Goal: Task Accomplishment & Management: Manage account settings

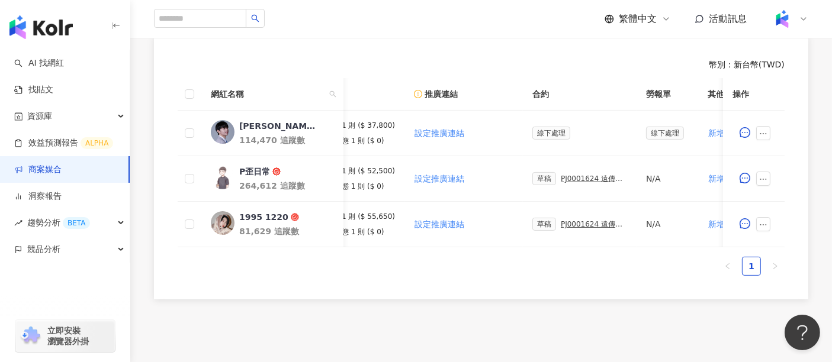
scroll to position [0, 303]
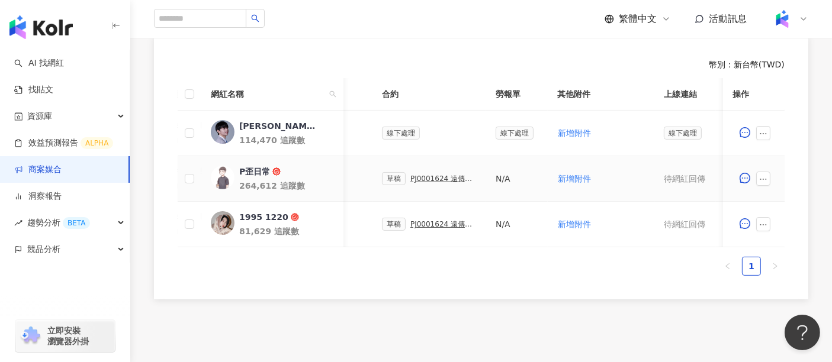
click at [427, 176] on div "PJ0001624 遠傳電信_2025Q3_KOL專案_活動確認單" at bounding box center [443, 179] width 66 height 8
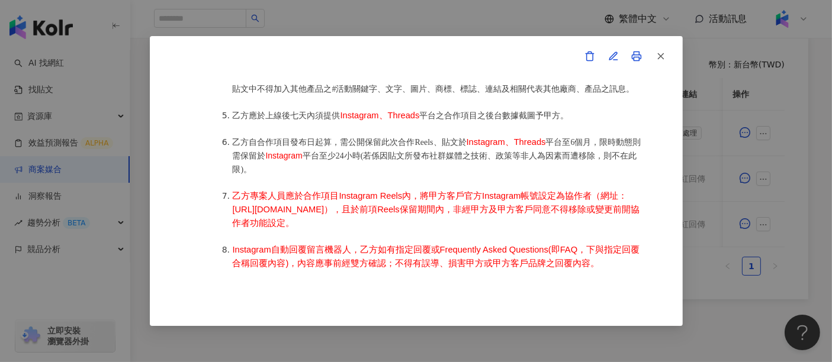
scroll to position [921, 0]
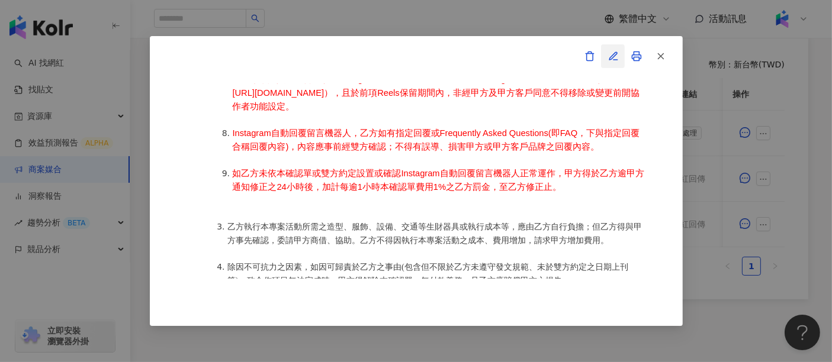
click at [616, 55] on icon "button" at bounding box center [613, 56] width 11 height 11
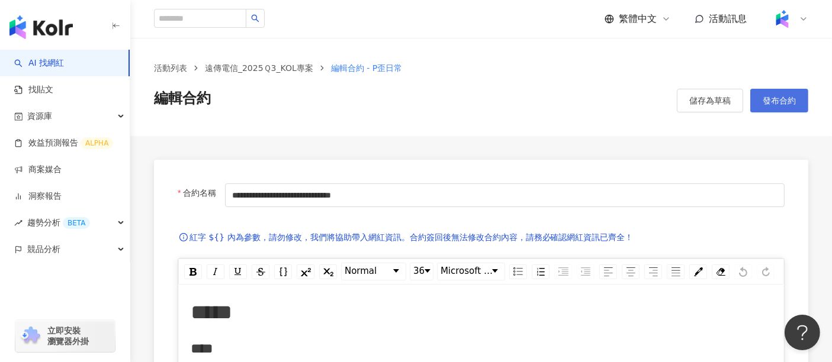
click at [770, 100] on span "發布合約" at bounding box center [779, 100] width 33 height 9
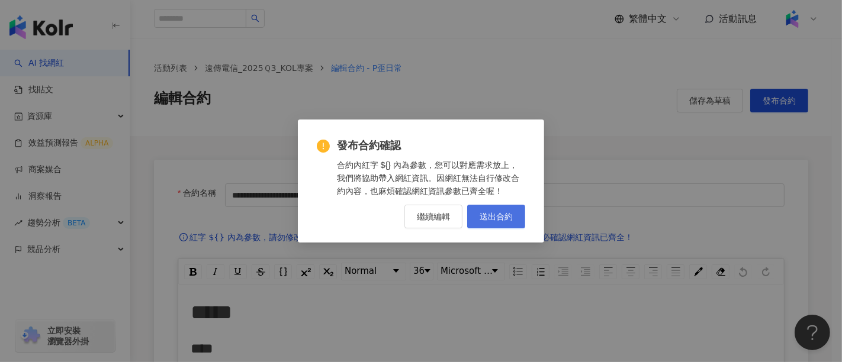
click at [510, 217] on span "送出合約" at bounding box center [496, 216] width 33 height 9
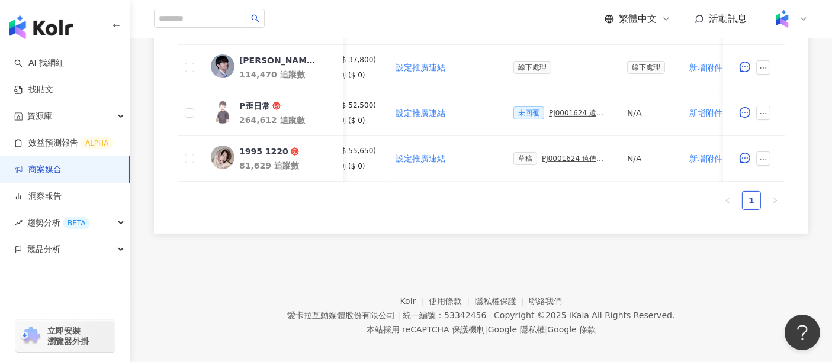
scroll to position [0, 171]
click at [555, 158] on div "PJ0001624 遠傳電信_2025Q3_KOL專案_活動確認單" at bounding box center [575, 159] width 66 height 8
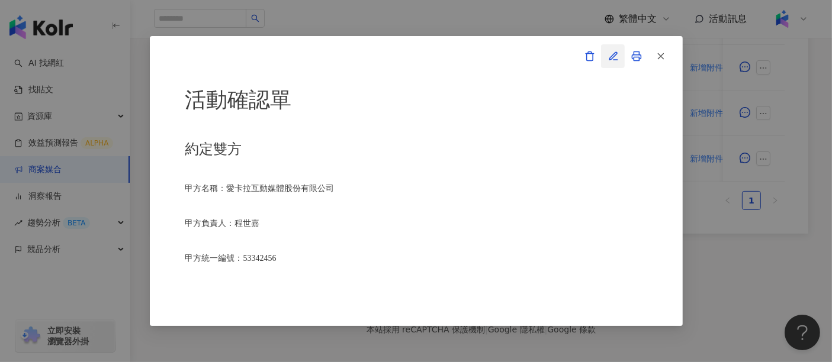
click at [610, 56] on icon "button" at bounding box center [613, 56] width 11 height 11
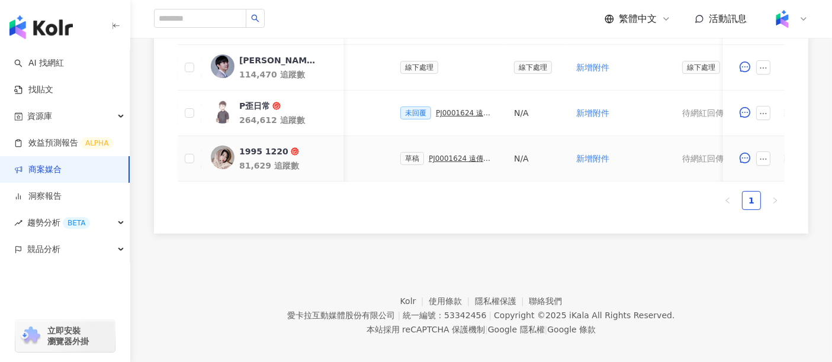
scroll to position [0, 280]
click at [472, 158] on div "PJ0001624 遠傳電信_2025Q3_KOL專案_活動確認單" at bounding box center [466, 159] width 66 height 8
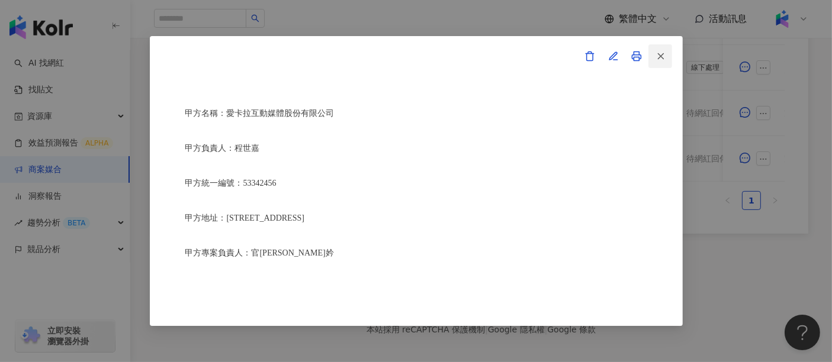
scroll to position [66, 0]
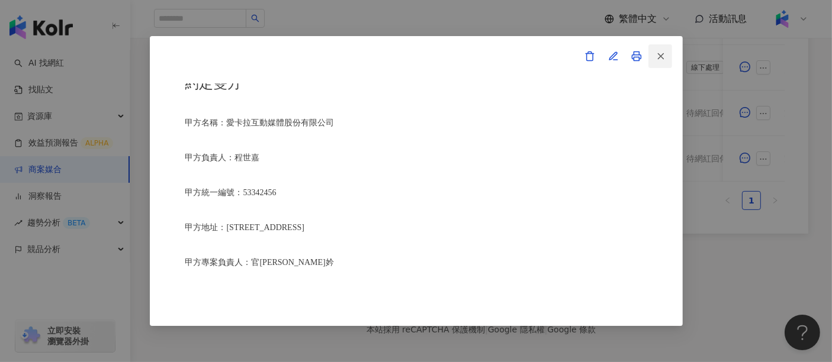
click at [661, 56] on line "button" at bounding box center [660, 55] width 5 height 5
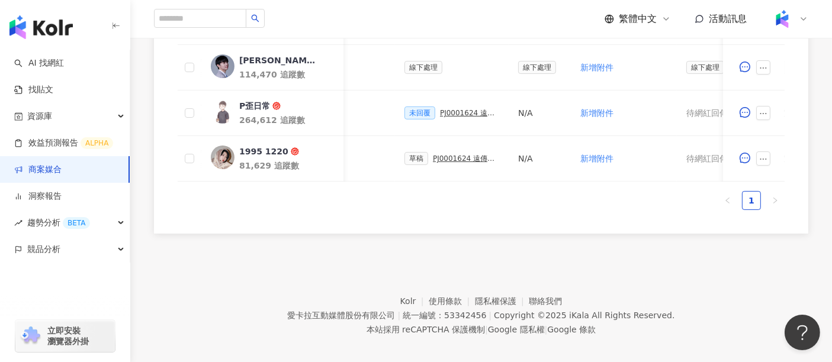
click at [714, 268] on footer "Kolr 使用條款 隱私權保護 聯絡我們 愛卡拉互動媒體股份有限公司 | 統一編號：53342456 | Copyright © 2025 iKala All…" at bounding box center [481, 306] width 702 height 131
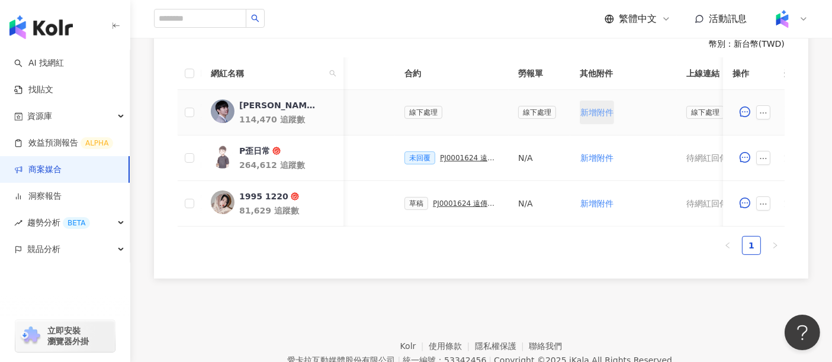
scroll to position [329, 0]
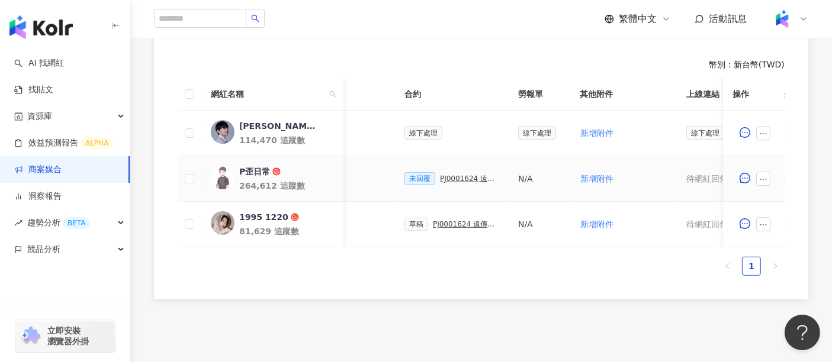
click at [443, 183] on div "未回覆 PJ0001624 遠傳電信_2025Q3_KOL專案_活動確認單" at bounding box center [451, 178] width 95 height 13
click at [443, 175] on div "PJ0001624 遠傳電信_2025Q3_KOL專案_活動確認單" at bounding box center [469, 179] width 59 height 8
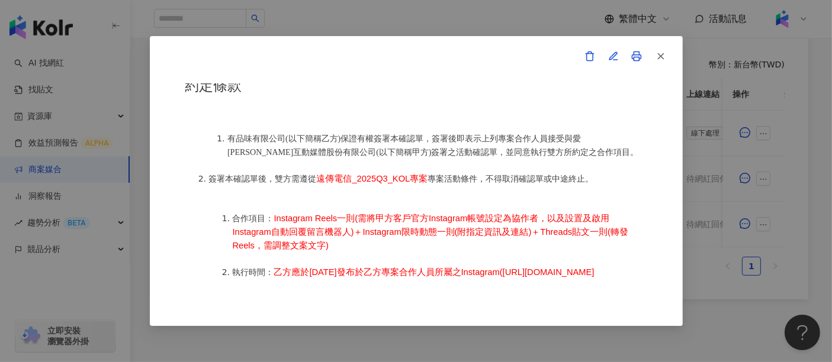
scroll to position [592, 0]
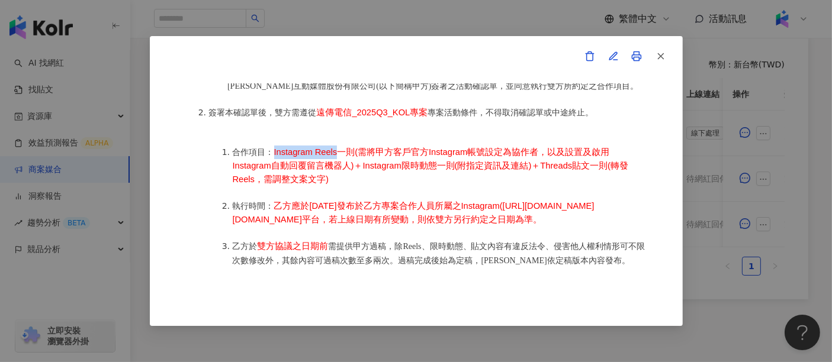
drag, startPoint x: 274, startPoint y: 147, endPoint x: 335, endPoint y: 151, distance: 61.7
click at [335, 151] on span "Instagram Reels一則(需將甲方客戶官方" at bounding box center [351, 151] width 155 height 9
drag, startPoint x: 418, startPoint y: 175, endPoint x: 696, endPoint y: 117, distance: 283.7
click at [419, 176] on li "合作項目： Instagram Reels一則(需將甲方客戶官方 Instagram帳號 設定為協作者，以及設置及啟用Instagram自動回覆留言機器人)＋…" at bounding box center [440, 166] width 414 height 41
click at [666, 54] on button "button" at bounding box center [660, 56] width 24 height 24
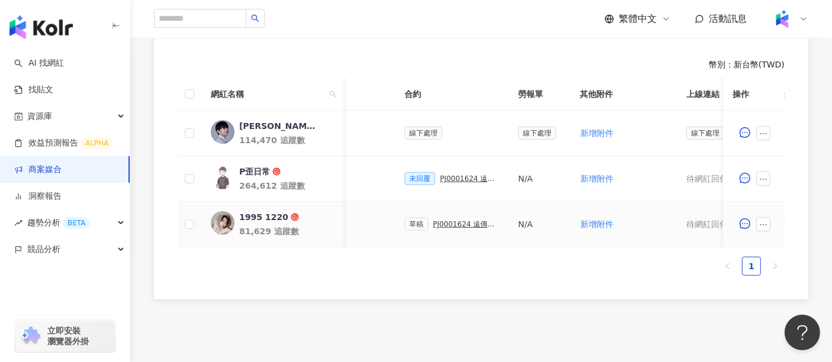
click at [450, 221] on div "PJ0001624 遠傳電信_2025Q3_KOL專案_活動確認單" at bounding box center [466, 224] width 66 height 8
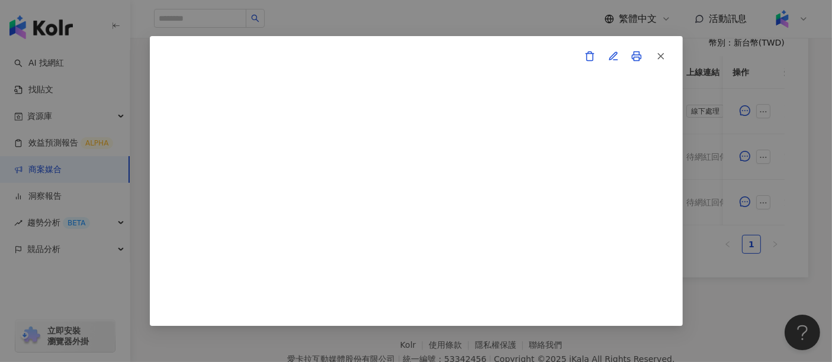
scroll to position [216, 0]
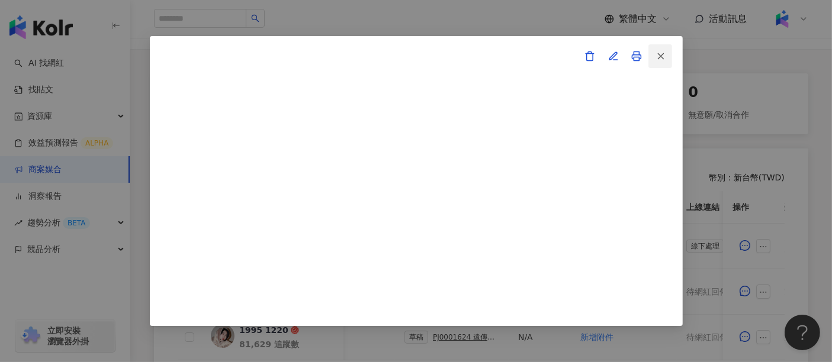
click at [661, 53] on icon "button" at bounding box center [660, 56] width 11 height 11
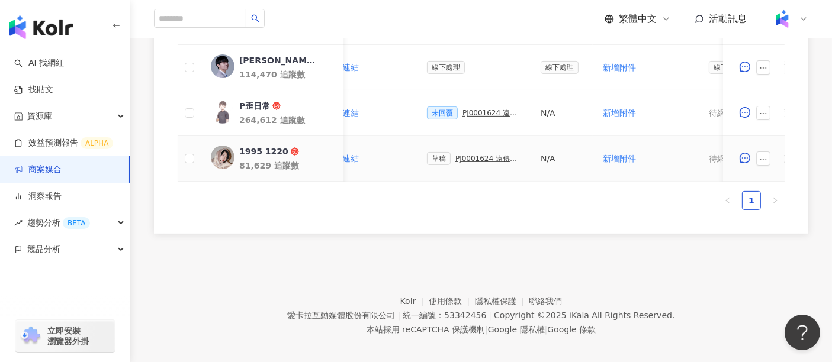
click at [490, 160] on div "PJ0001624 遠傳電信_2025Q3_KOL專案_活動確認單" at bounding box center [488, 159] width 66 height 8
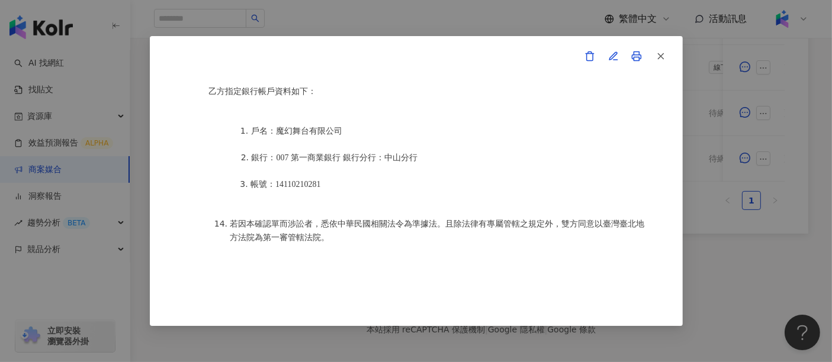
scroll to position [1780, 0]
click at [617, 60] on icon "button" at bounding box center [615, 60] width 4 height 0
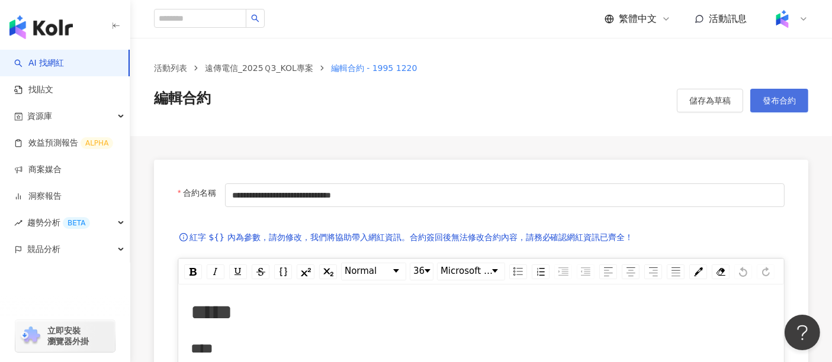
click at [783, 99] on span "發布合約" at bounding box center [779, 100] width 33 height 9
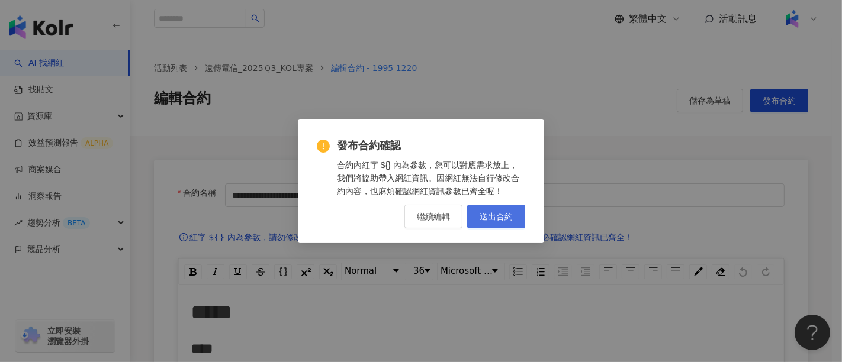
click at [506, 219] on span "送出合約" at bounding box center [496, 216] width 33 height 9
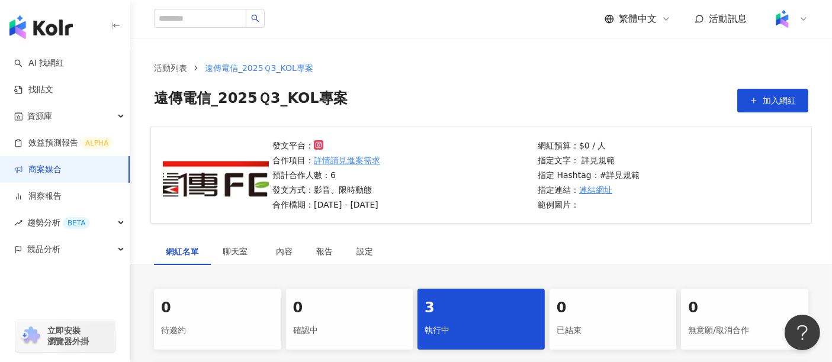
click at [425, 94] on div "遠傳電信_2025Ｑ3_KOL專案 加入網紅" at bounding box center [481, 101] width 654 height 24
click at [477, 57] on div "活動列表 遠傳電信_2025Ｑ3_KOL專案 遠傳電信_2025Ｑ3_KOL專案 加入網紅" at bounding box center [481, 82] width 702 height 89
